Goal: Transaction & Acquisition: Purchase product/service

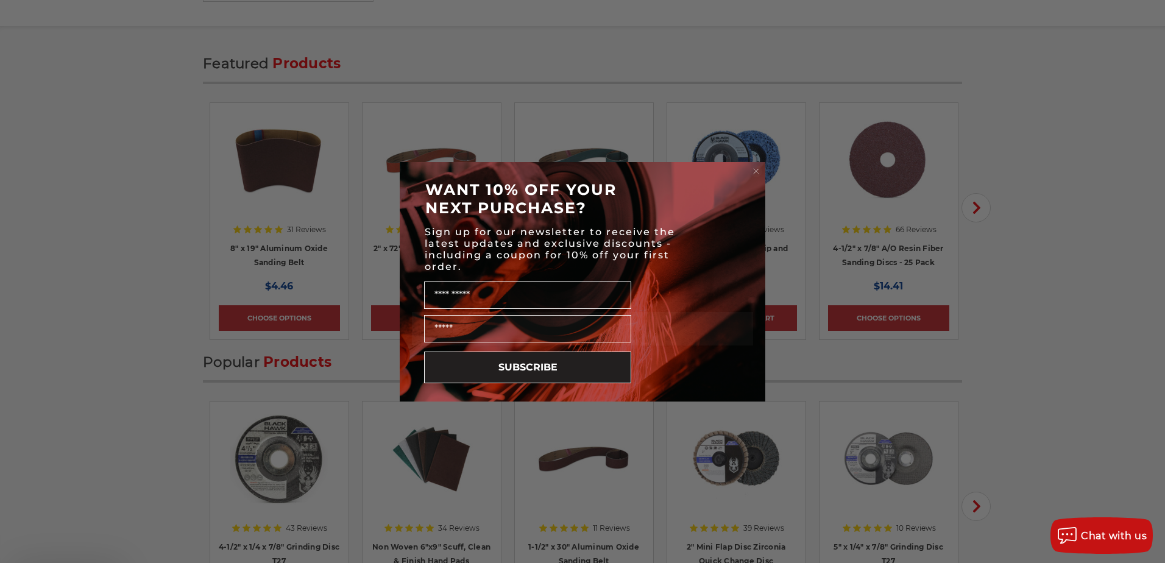
scroll to position [1584, 0]
click at [1085, 158] on div "Close dialog WANT 10% OFF YOUR NEXT PURCHASE? Sign up for our newsletter to rec…" at bounding box center [582, 281] width 1165 height 563
click at [1068, 160] on div "Close dialog WANT 10% OFF YOUR NEXT PURCHASE? Sign up for our newsletter to rec…" at bounding box center [582, 281] width 1165 height 563
click at [1008, 313] on div "Close dialog WANT 10% OFF YOUR NEXT PURCHASE? Sign up for our newsletter to rec…" at bounding box center [582, 281] width 1165 height 563
click at [756, 172] on icon "Close dialog" at bounding box center [756, 171] width 5 height 5
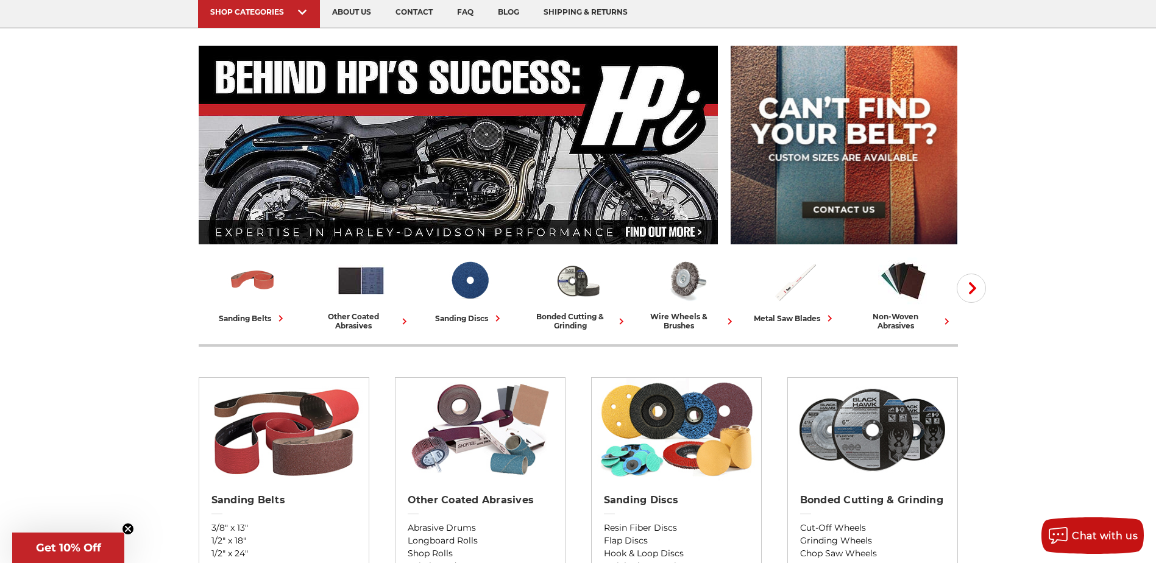
scroll to position [61, 0]
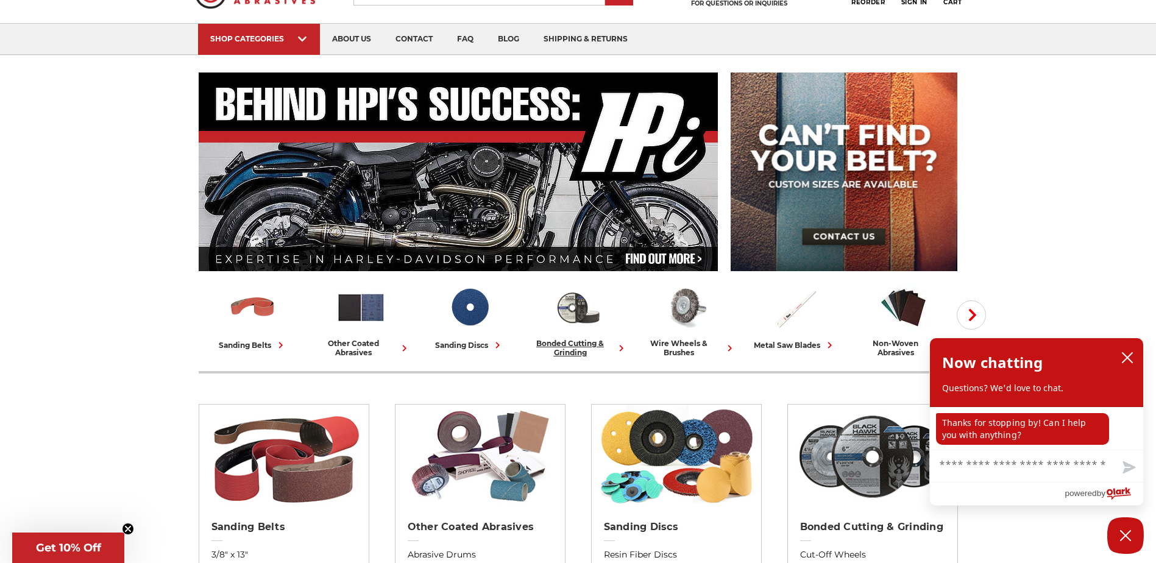
click at [578, 351] on div "bonded cutting & grinding" at bounding box center [578, 348] width 99 height 18
click at [1126, 358] on icon "close chatbox" at bounding box center [1127, 358] width 12 height 12
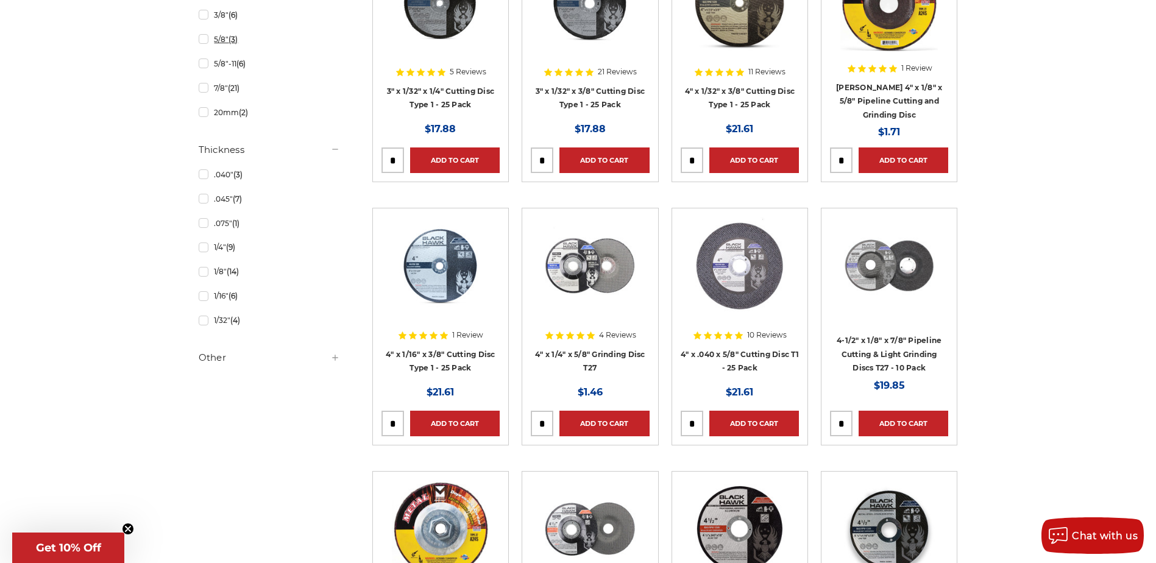
scroll to position [731, 0]
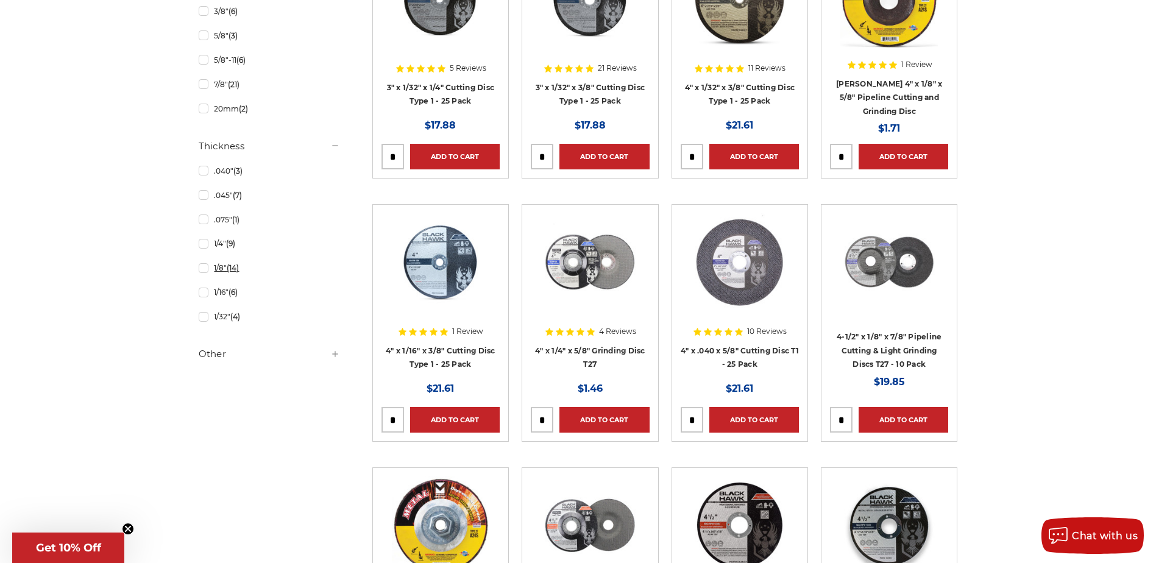
click at [211, 272] on link "1/8" (14)" at bounding box center [269, 267] width 141 height 21
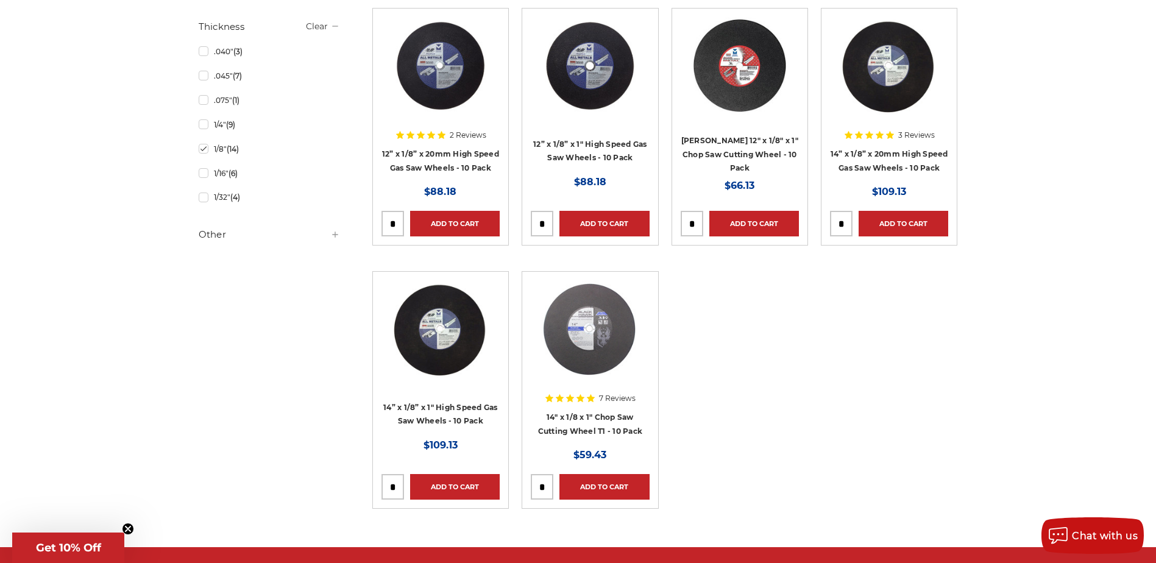
scroll to position [792, 0]
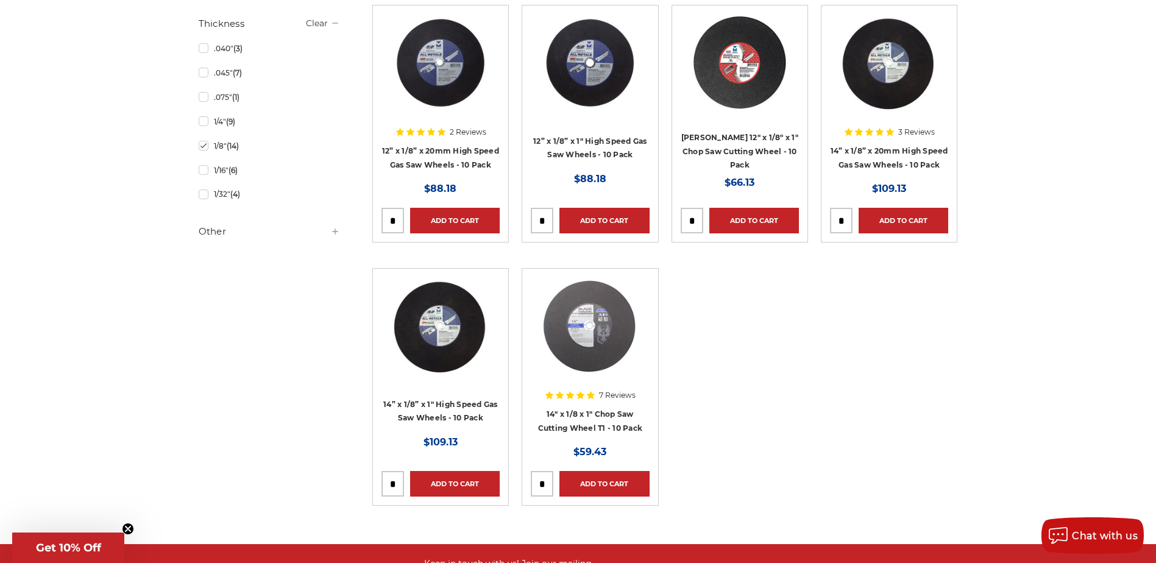
click at [278, 236] on h5 "Other" at bounding box center [269, 231] width 141 height 15
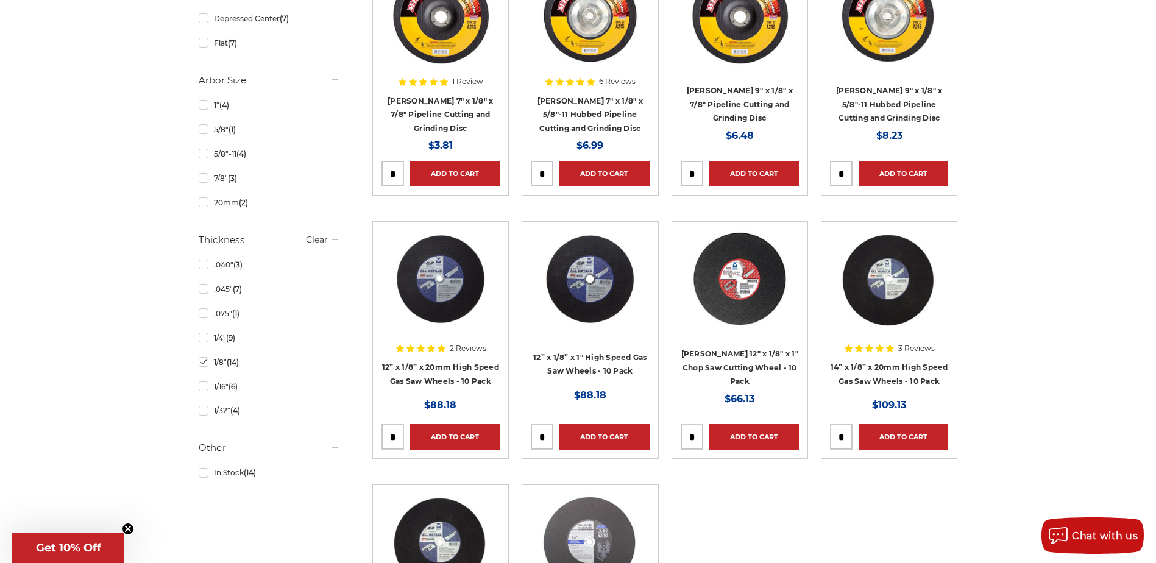
scroll to position [558, 0]
